Goal: Download file/media

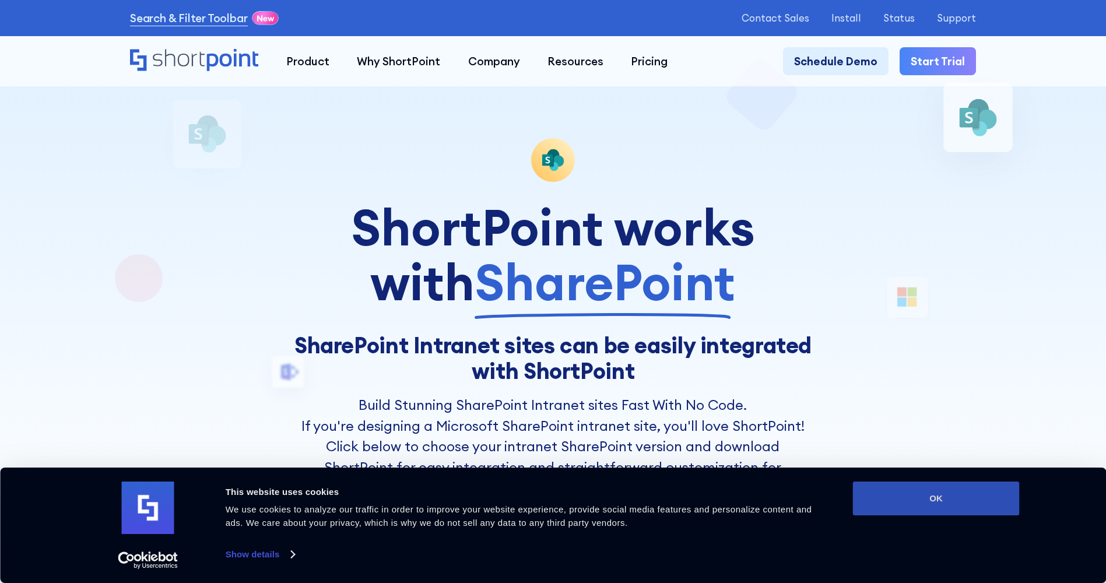
click at [970, 492] on button "OK" at bounding box center [936, 499] width 167 height 34
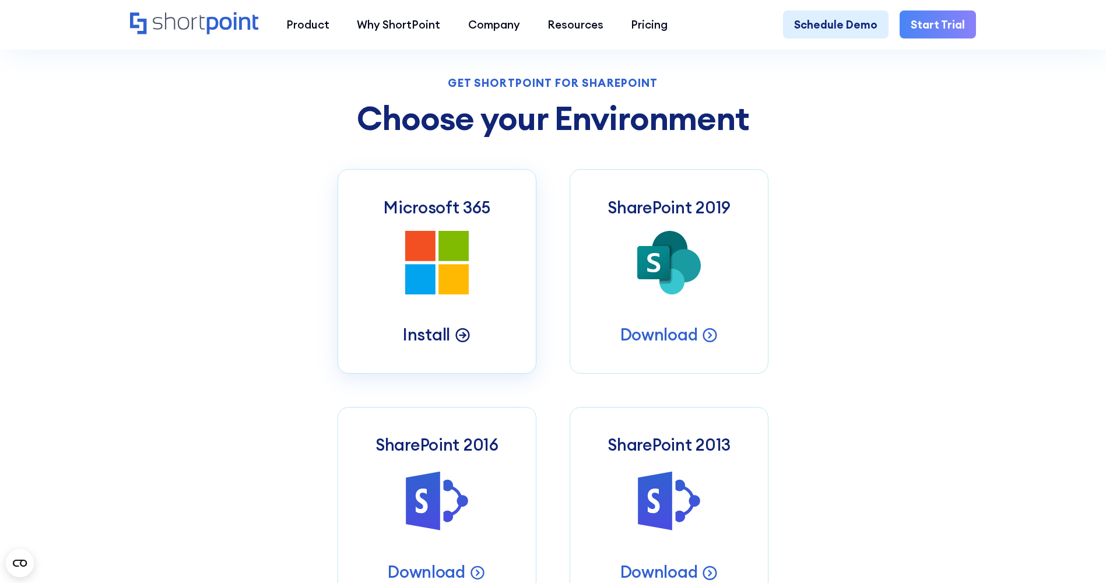
scroll to position [525, 0]
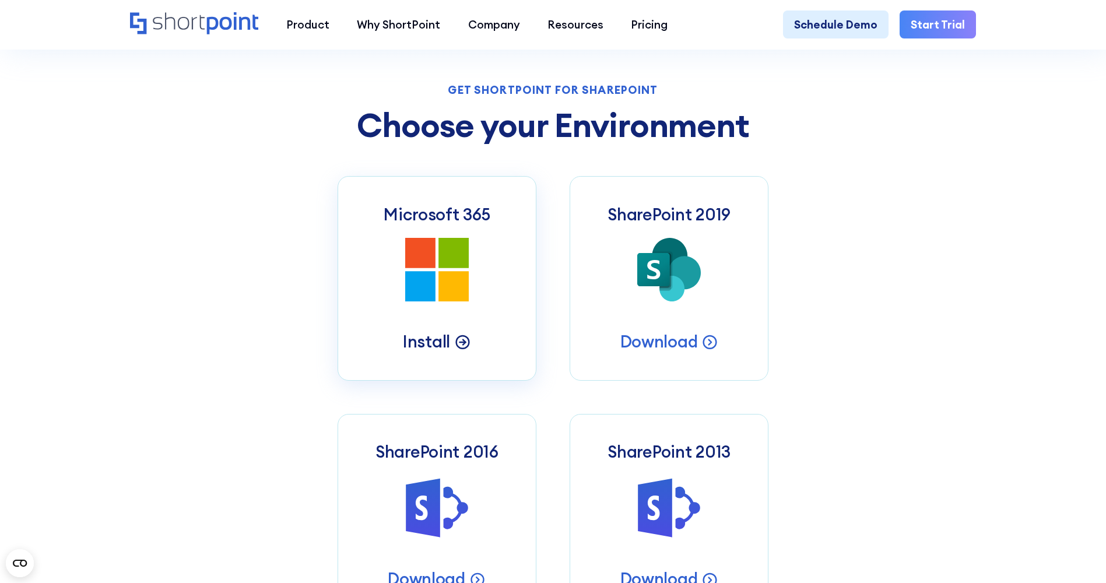
click at [441, 350] on p "Install" at bounding box center [426, 342] width 47 height 22
